Goal: Information Seeking & Learning: Learn about a topic

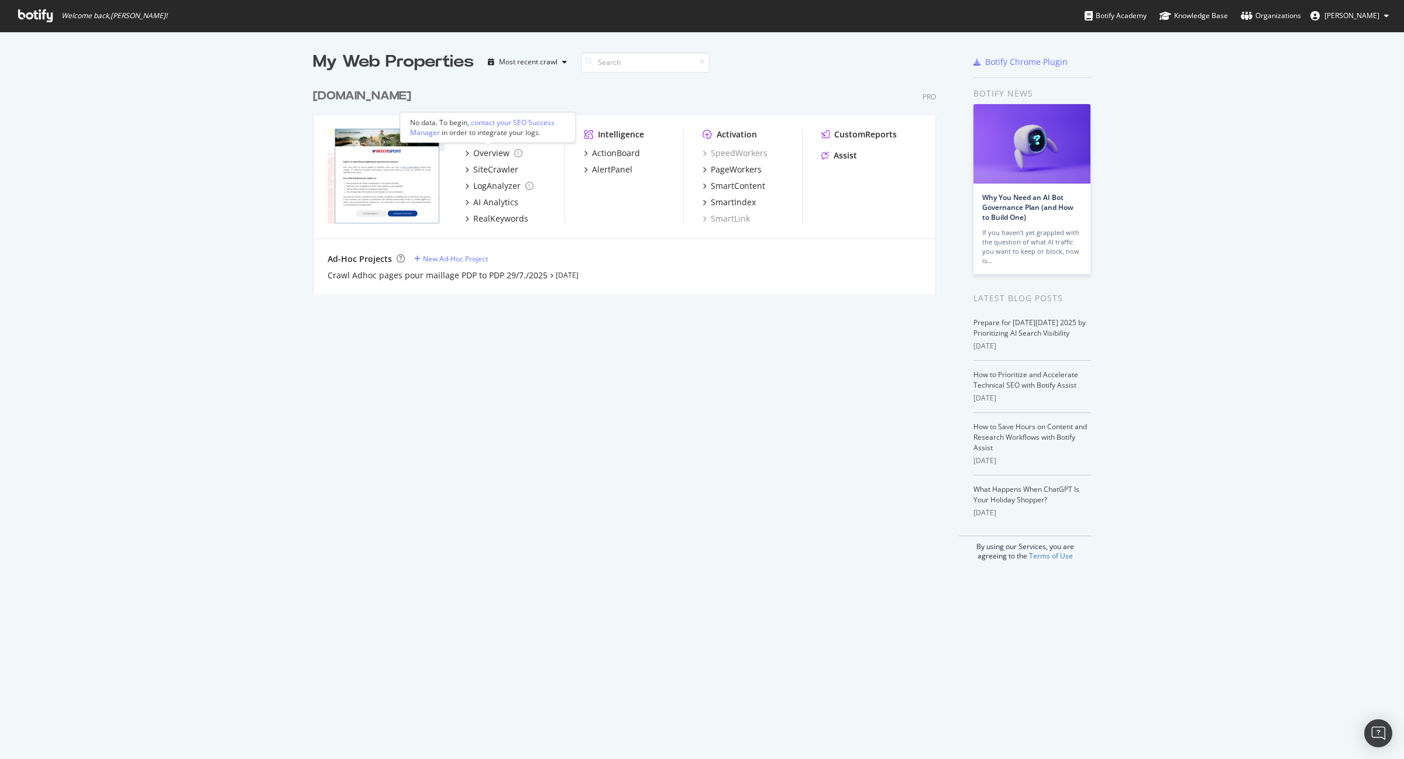
scroll to position [749, 1382]
drag, startPoint x: 0, startPoint y: 0, endPoint x: 498, endPoint y: 156, distance: 522.4
click at [498, 156] on div "Overview" at bounding box center [491, 153] width 36 height 12
